Goal: Task Accomplishment & Management: Manage account settings

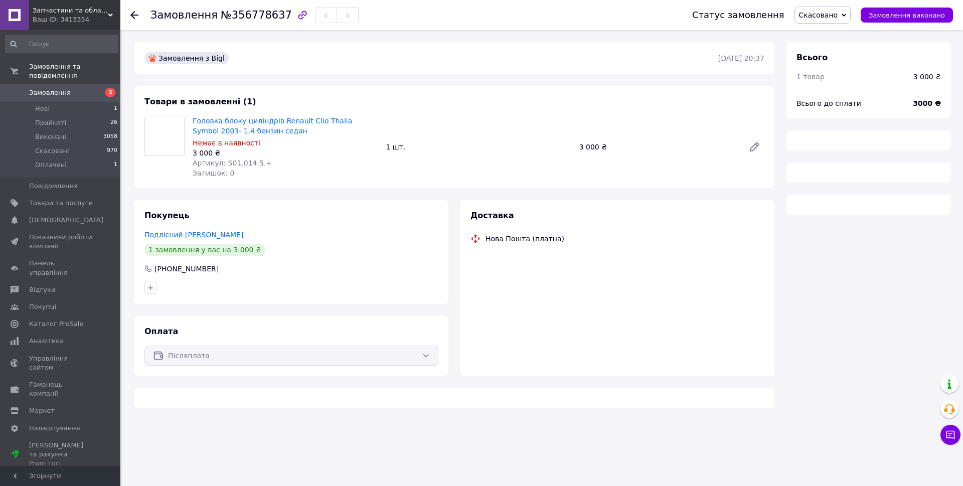
click at [62, 88] on span "Замовлення" at bounding box center [50, 92] width 42 height 9
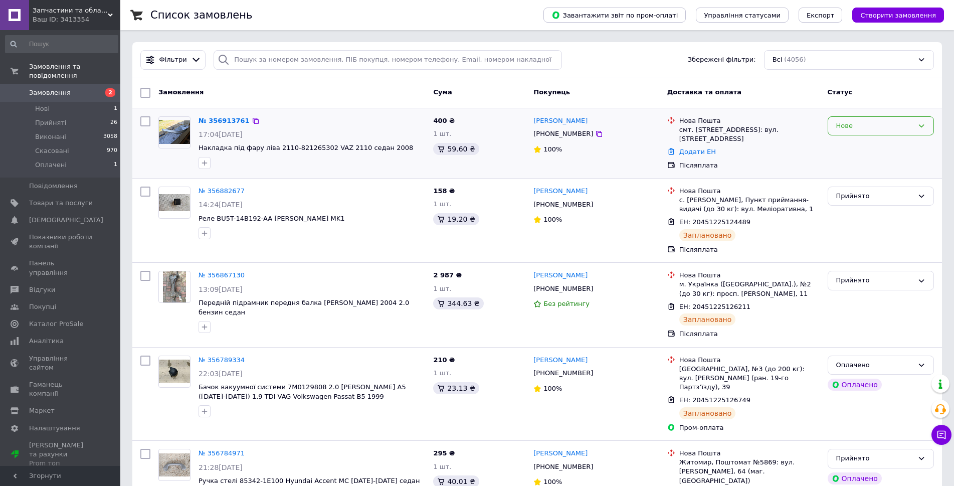
click at [911, 125] on div "Нове" at bounding box center [874, 126] width 77 height 11
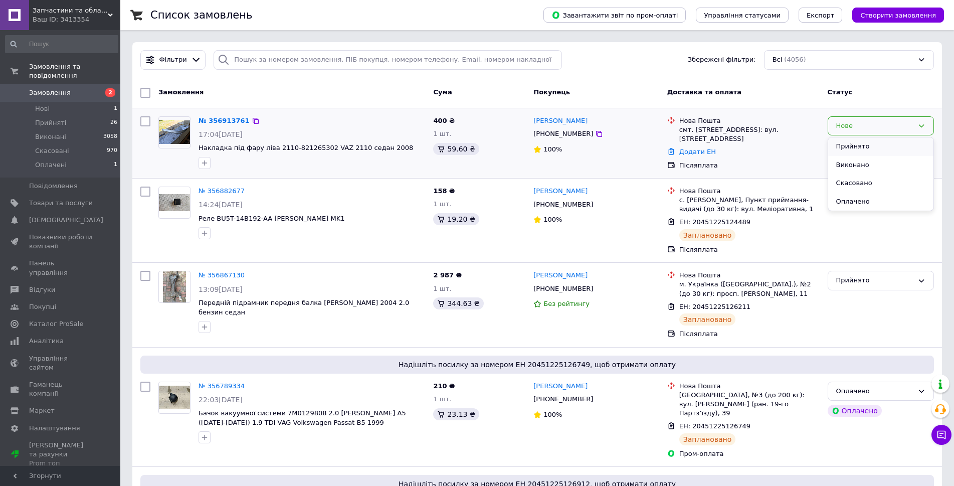
click at [865, 143] on li "Прийнято" at bounding box center [880, 146] width 105 height 19
click at [213, 123] on link "№ 356913761" at bounding box center [222, 121] width 46 height 8
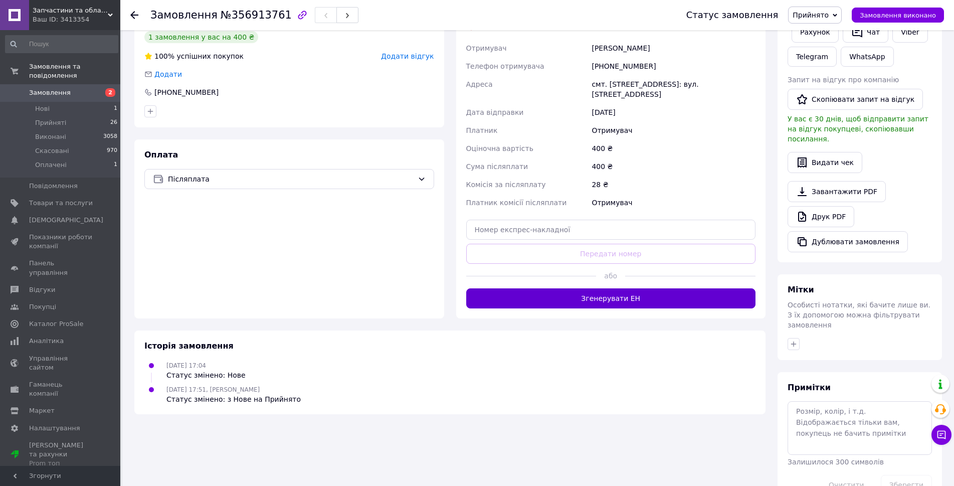
scroll to position [234, 0]
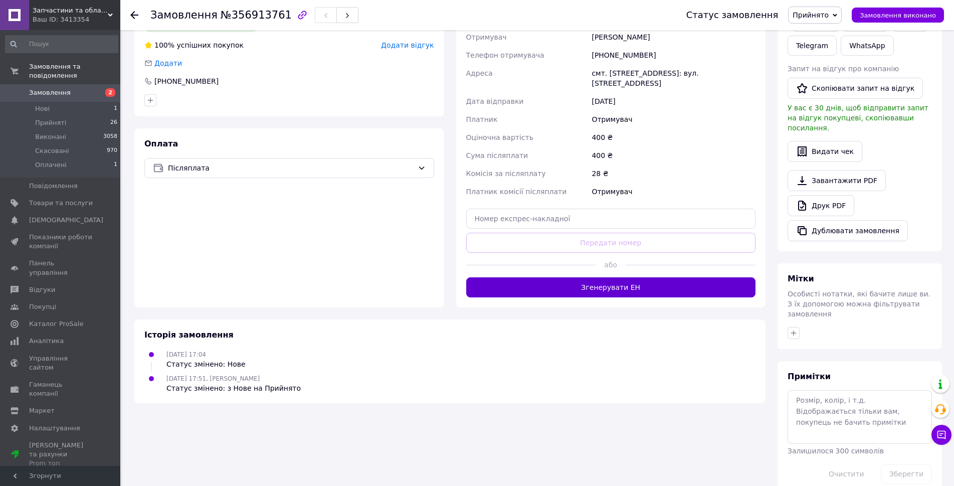
click at [601, 277] on button "Згенерувати ЕН" at bounding box center [611, 287] width 290 height 20
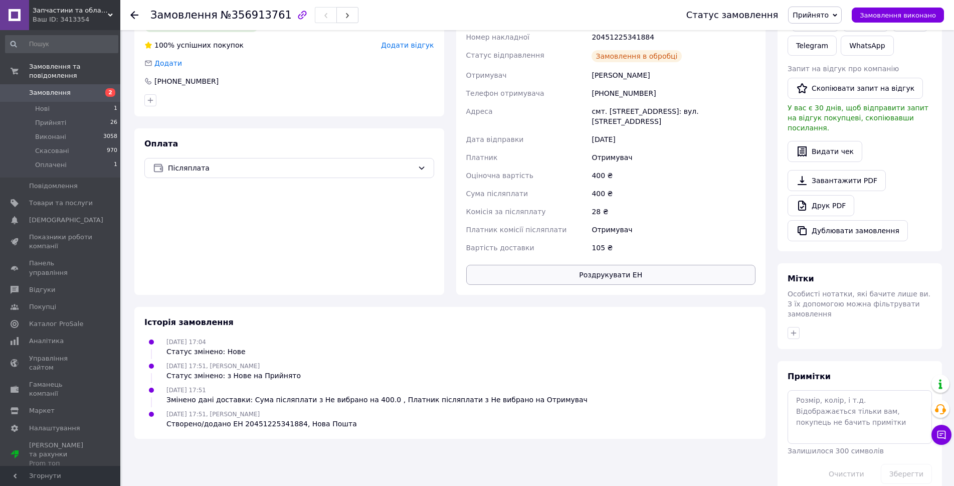
click at [633, 270] on button "Роздрукувати ЕН" at bounding box center [611, 275] width 290 height 20
